Goal: Information Seeking & Learning: Learn about a topic

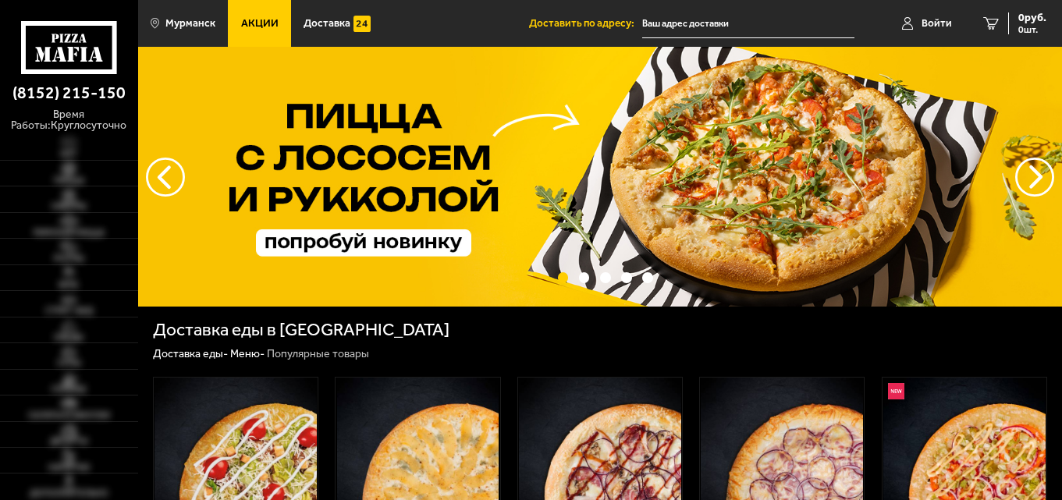
click at [254, 25] on span "Акции" at bounding box center [259, 23] width 37 height 11
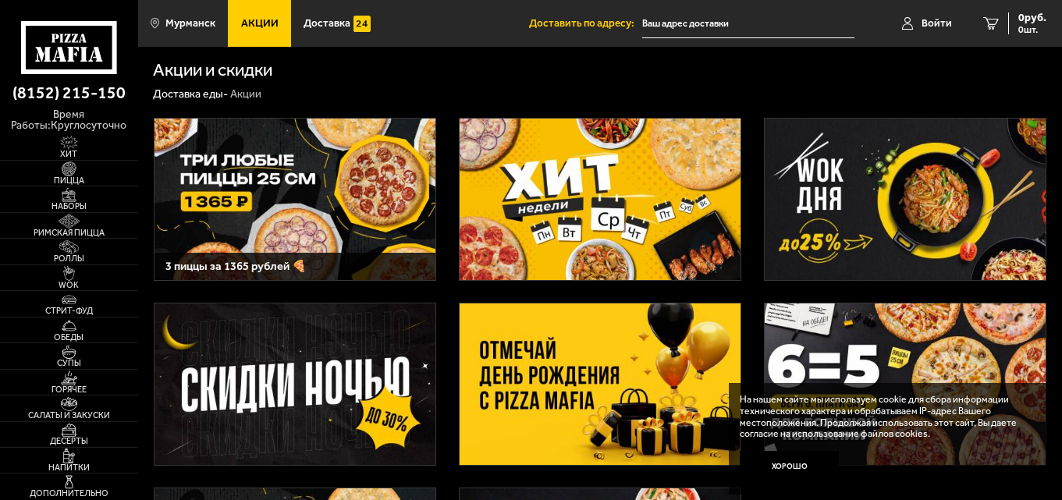
click at [283, 170] on img at bounding box center [296, 200] width 282 height 162
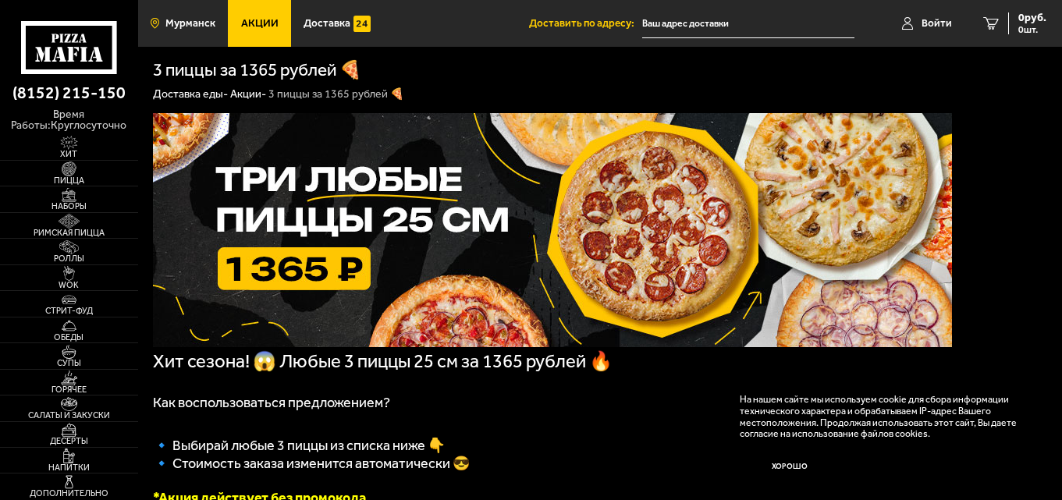
click at [190, 26] on span "Мурманск" at bounding box center [190, 23] width 50 height 11
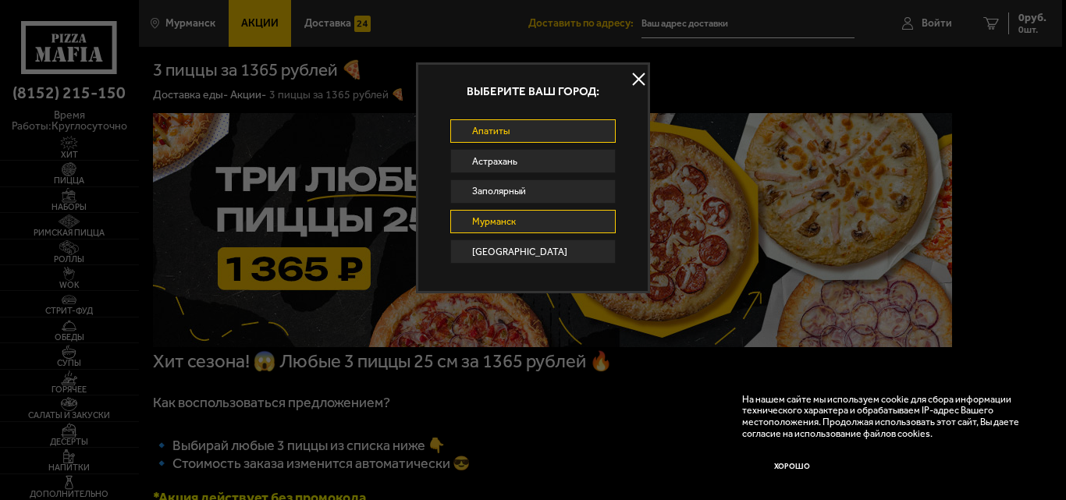
click at [493, 137] on link "Апатиты" at bounding box center [532, 131] width 165 height 24
